Goal: Obtain resource: Obtain resource

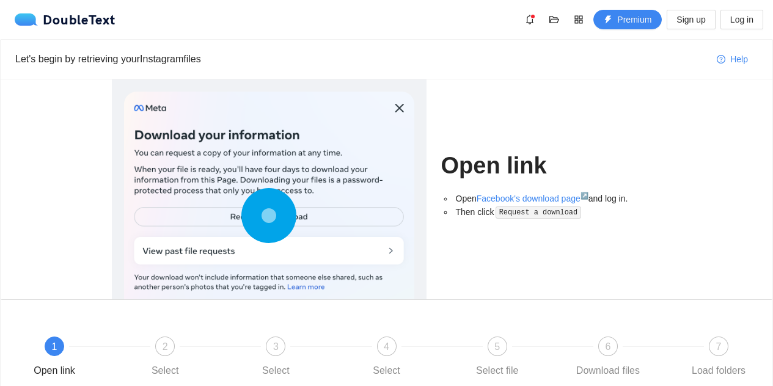
scroll to position [19, 0]
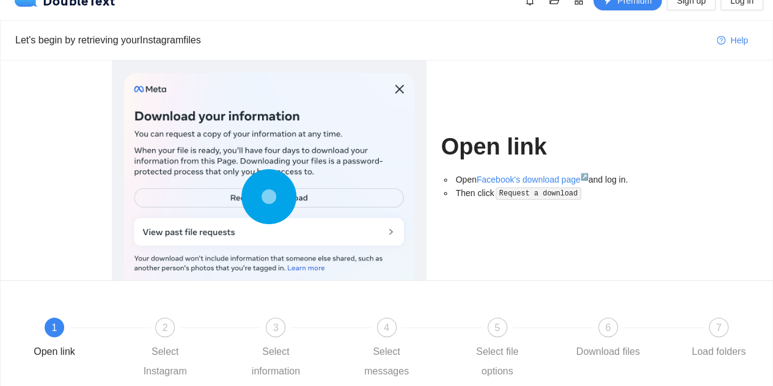
click at [327, 202] on div at bounding box center [269, 200] width 290 height 254
click at [274, 199] on circle at bounding box center [269, 197] width 16 height 16
click at [274, 196] on circle at bounding box center [269, 197] width 16 height 16
click at [274, 195] on circle at bounding box center [269, 197] width 15 height 15
click at [275, 195] on circle at bounding box center [269, 197] width 15 height 15
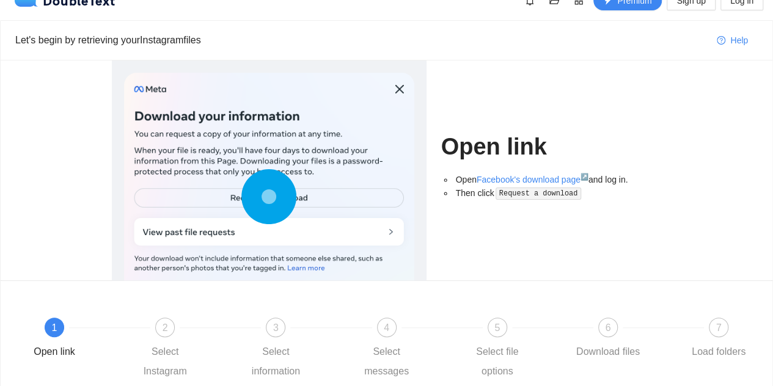
click at [289, 202] on icon at bounding box center [268, 196] width 55 height 55
click at [271, 194] on circle at bounding box center [268, 196] width 17 height 17
drag, startPoint x: 271, startPoint y: 194, endPoint x: 286, endPoint y: 207, distance: 19.9
click at [286, 207] on icon at bounding box center [268, 196] width 55 height 55
click at [300, 242] on div at bounding box center [269, 200] width 290 height 254
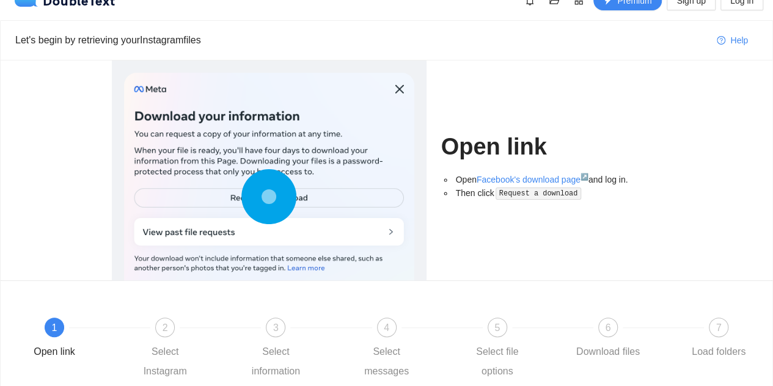
click at [391, 229] on div at bounding box center [269, 200] width 290 height 254
click at [546, 193] on code "Request a download" at bounding box center [539, 194] width 86 height 12
click at [501, 139] on h1 "Open link" at bounding box center [551, 147] width 221 height 29
click at [263, 199] on circle at bounding box center [269, 197] width 15 height 15
click at [263, 199] on circle at bounding box center [269, 197] width 18 height 18
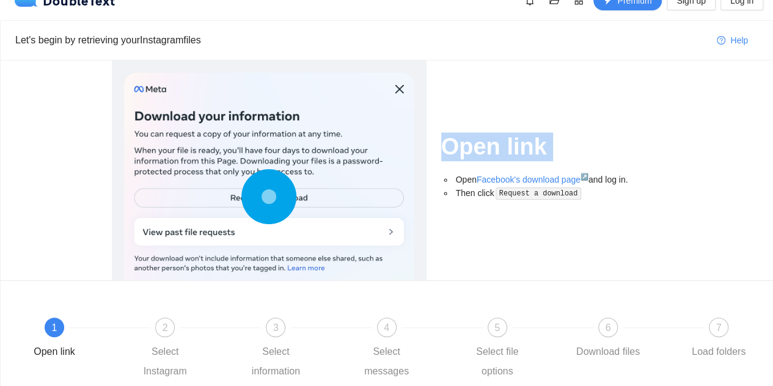
click at [263, 199] on circle at bounding box center [269, 197] width 18 height 18
click at [263, 199] on circle at bounding box center [268, 196] width 17 height 17
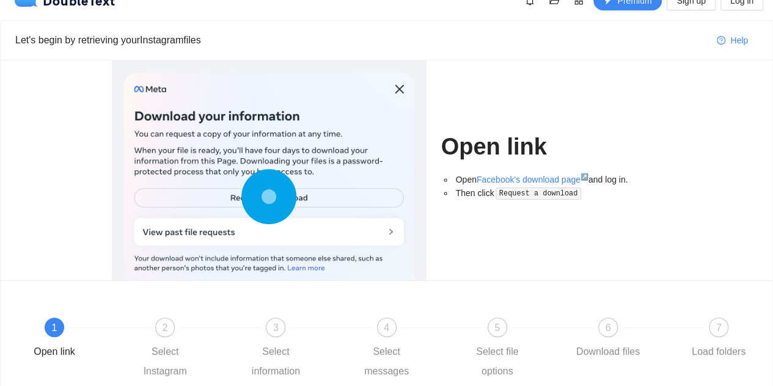
click at [263, 200] on circle at bounding box center [268, 196] width 15 height 15
